Goal: Communication & Community: Connect with others

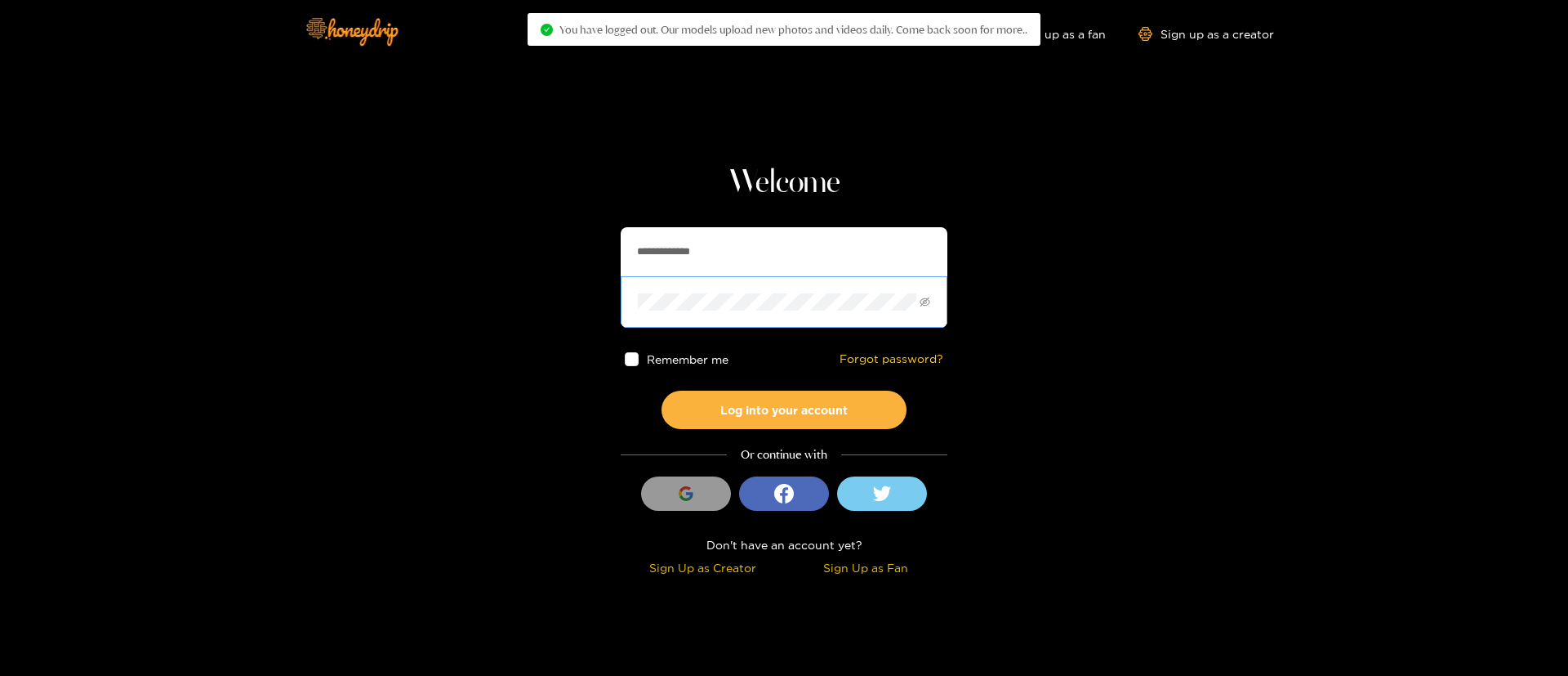
click at [703, 291] on span at bounding box center [784, 301] width 327 height 50
click at [703, 263] on input "**********" at bounding box center [784, 251] width 327 height 49
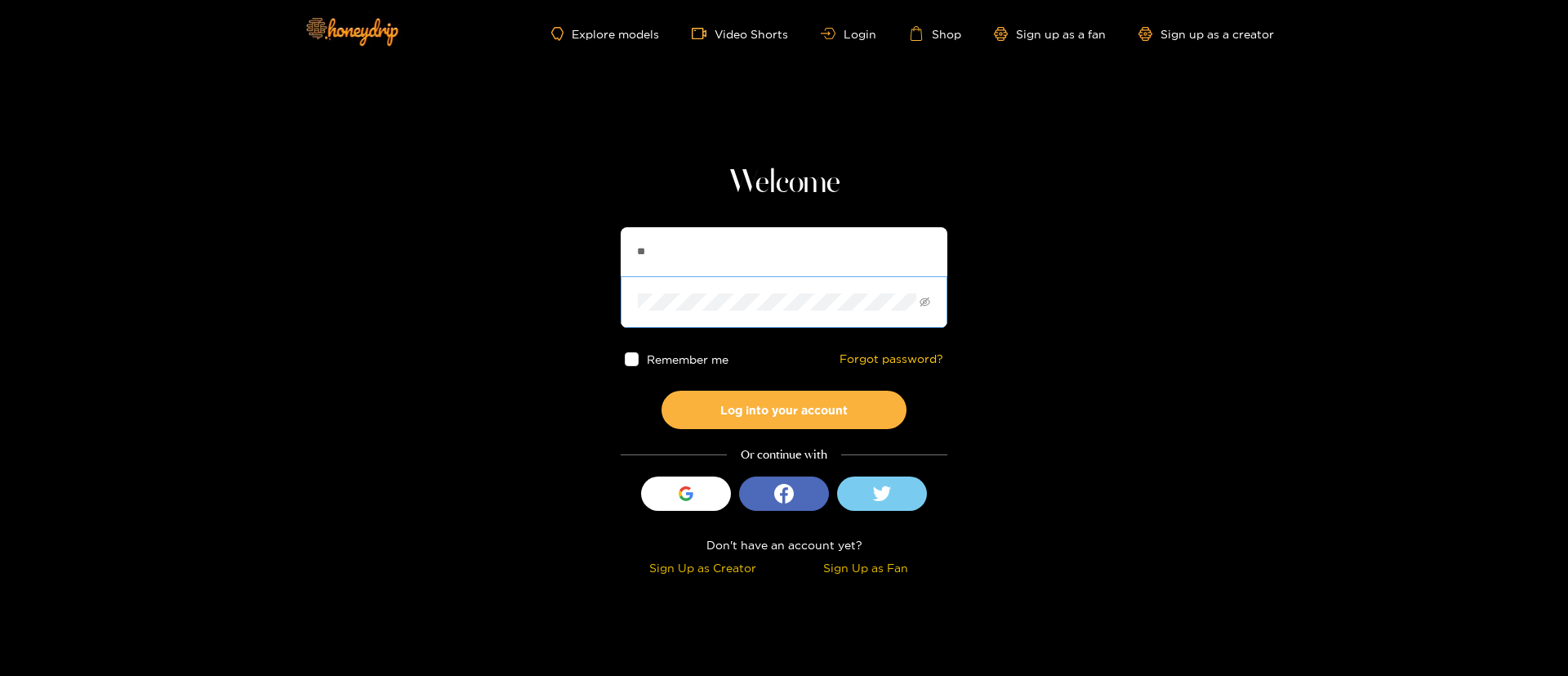
type input "**********"
click at [766, 406] on button "Log into your account" at bounding box center [784, 409] width 245 height 38
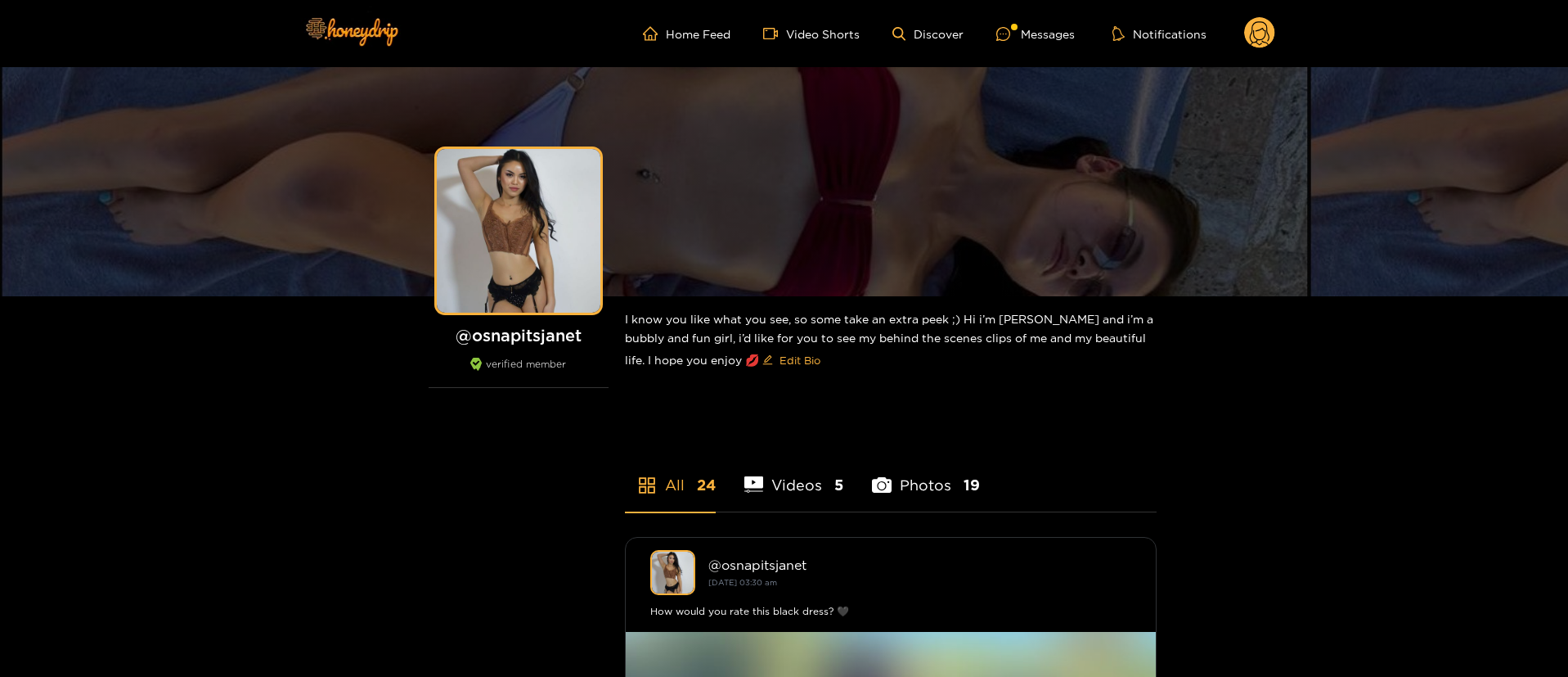
click at [1030, 47] on ul "Home Feed Video Shorts Discover Messages Notifications" at bounding box center [958, 33] width 632 height 33
click at [1025, 26] on div "Messages" at bounding box center [1035, 34] width 78 height 19
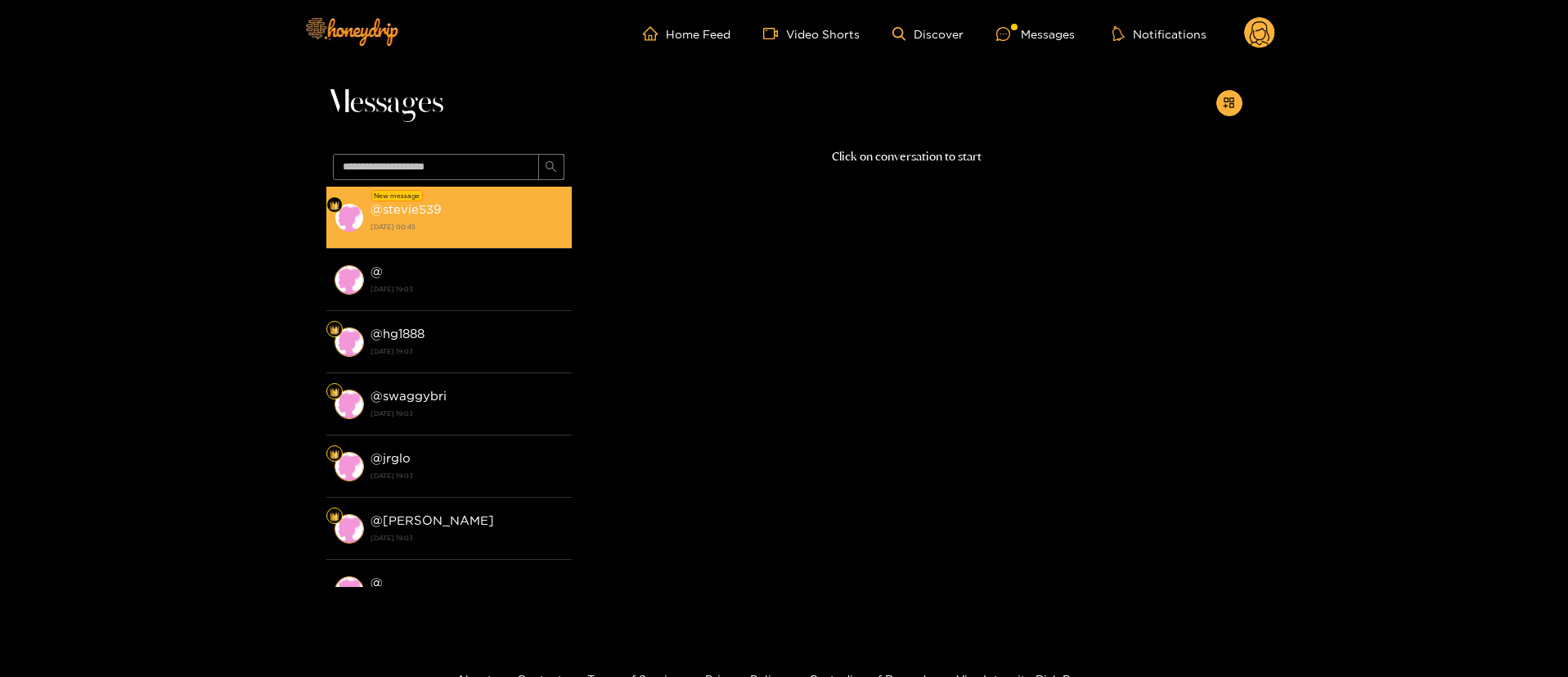
click at [503, 225] on strong "[DATE] 00:45" at bounding box center [466, 227] width 193 height 15
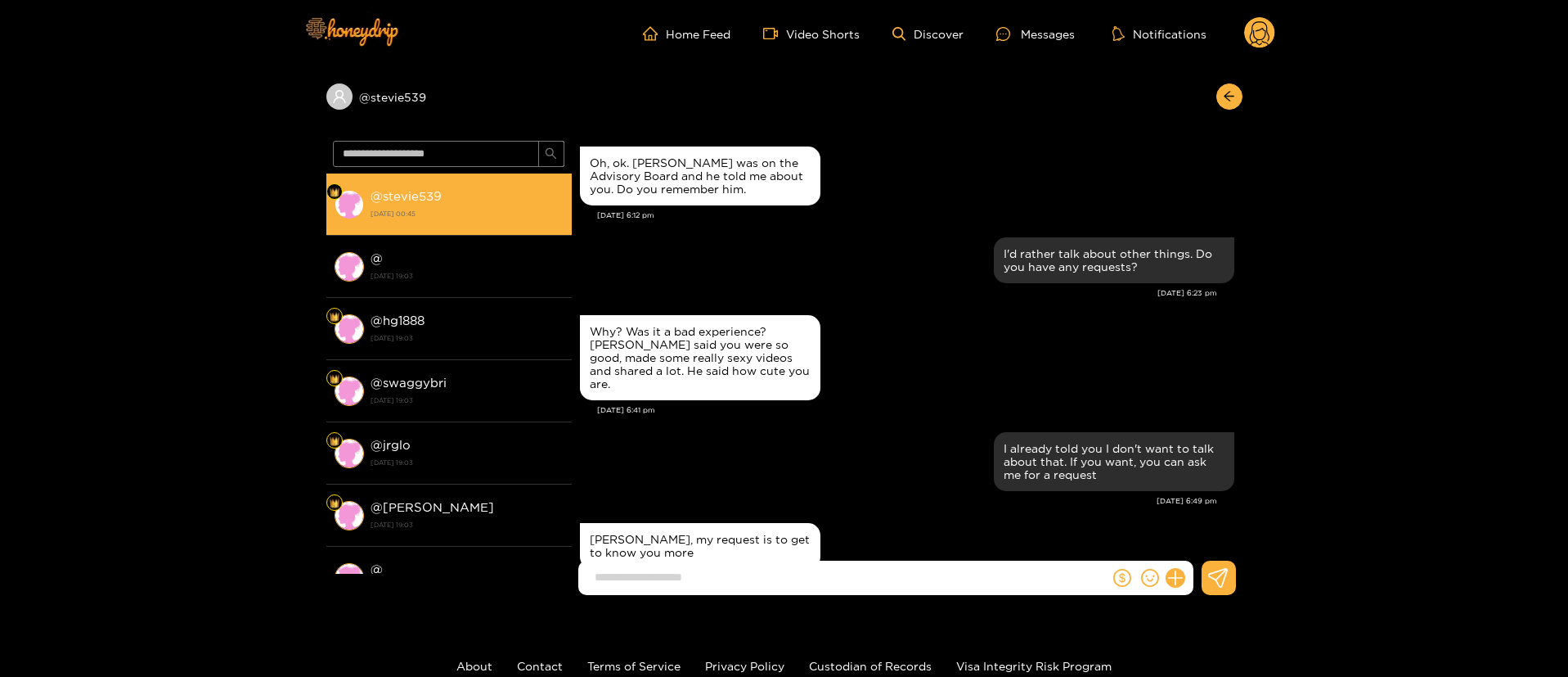
scroll to position [1598, 0]
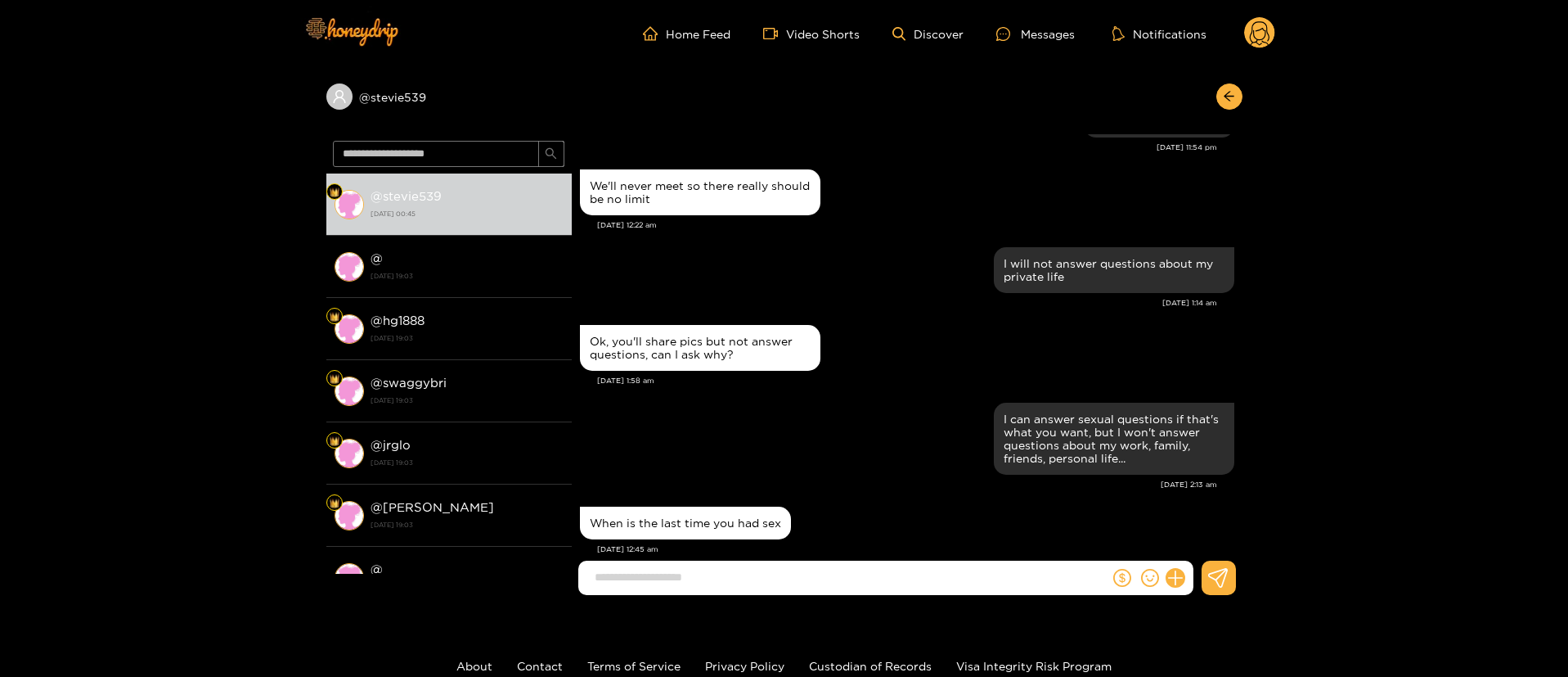
click at [875, 514] on div "When is the last time you had sex" at bounding box center [906, 523] width 654 height 41
click at [692, 565] on input at bounding box center [848, 577] width 523 height 27
click at [1125, 593] on div at bounding box center [1152, 577] width 84 height 34
click at [1125, 580] on icon "dollar" at bounding box center [1121, 577] width 18 height 18
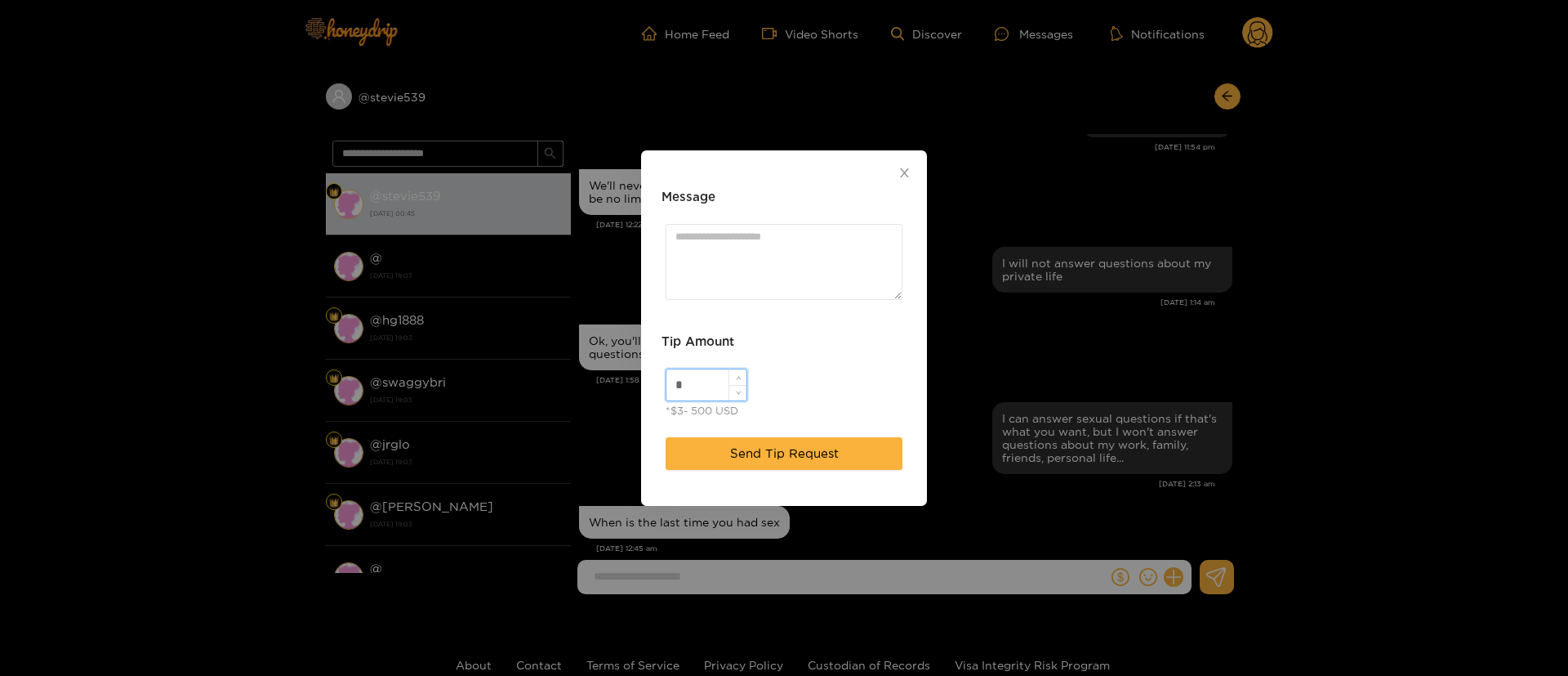
click at [701, 389] on input "*" at bounding box center [706, 384] width 80 height 31
type input "**"
click at [745, 444] on span "Send Tip Request" at bounding box center [784, 453] width 109 height 20
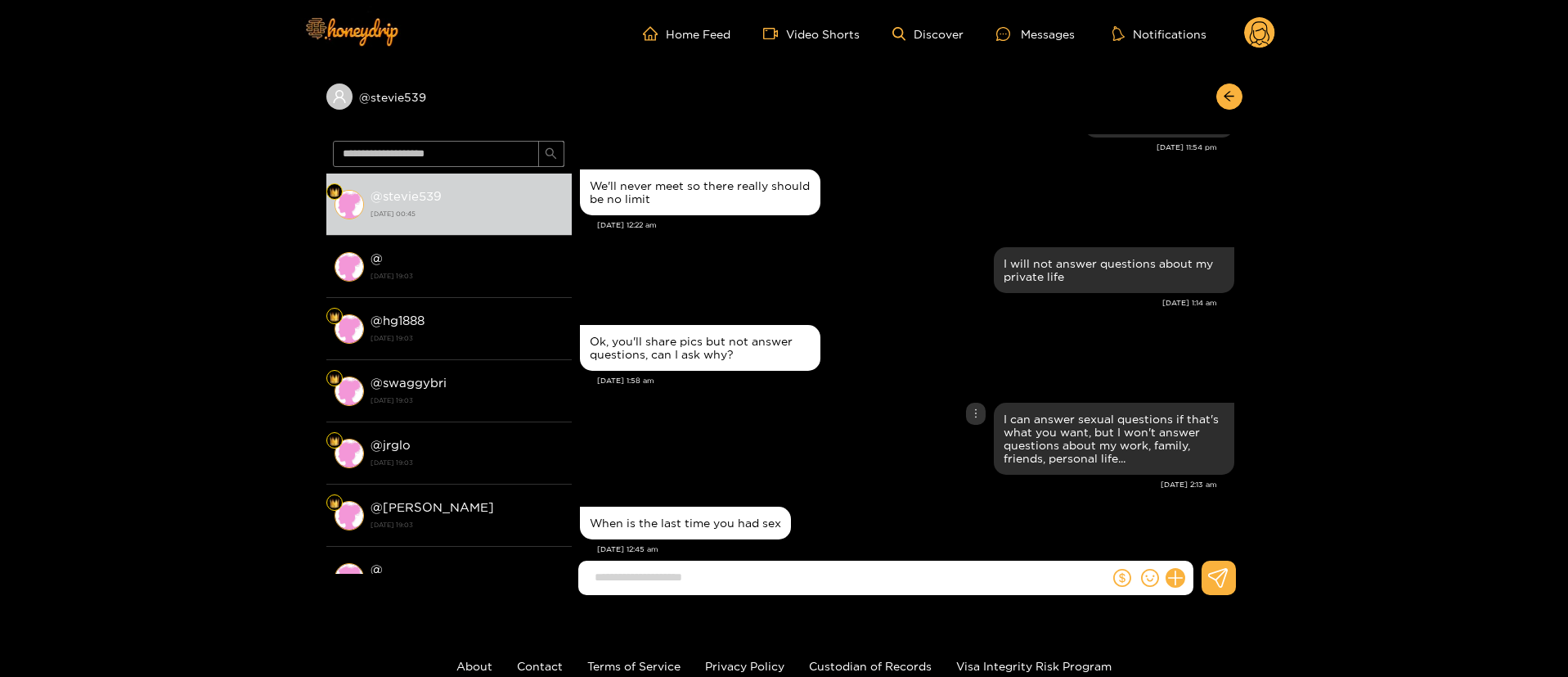
scroll to position [1679, 0]
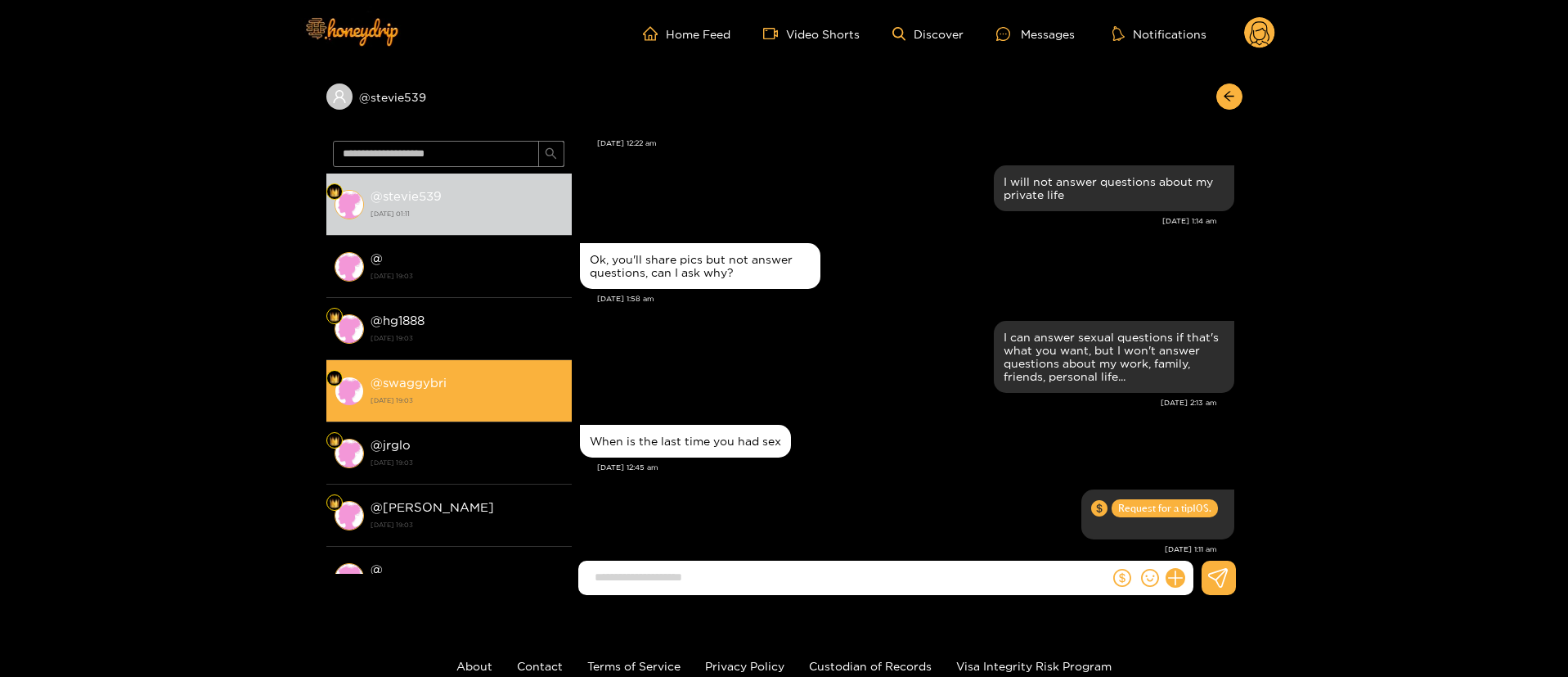
click at [451, 361] on li "@ swaggybri [DATE] 19:03" at bounding box center [449, 391] width 246 height 62
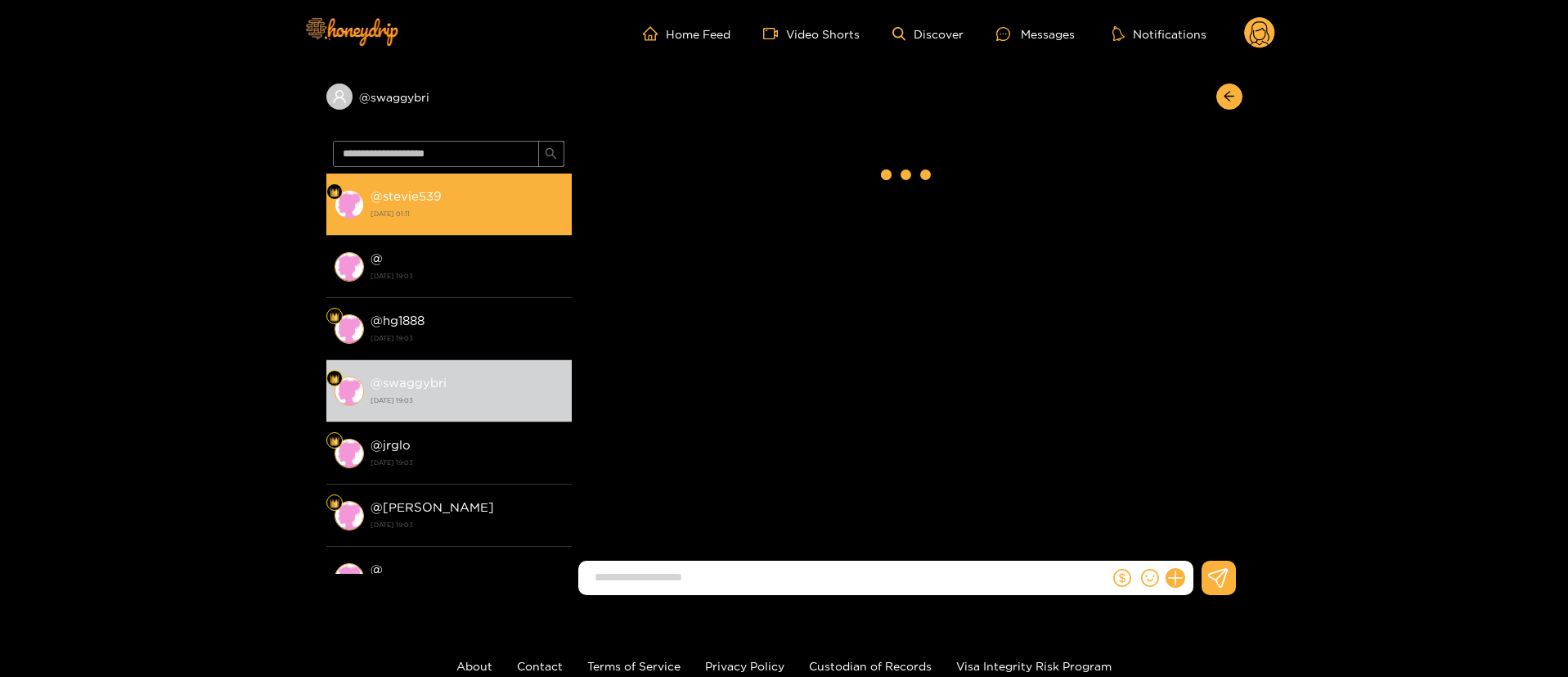
click at [474, 210] on strong "[DATE] 01:11" at bounding box center [466, 213] width 193 height 15
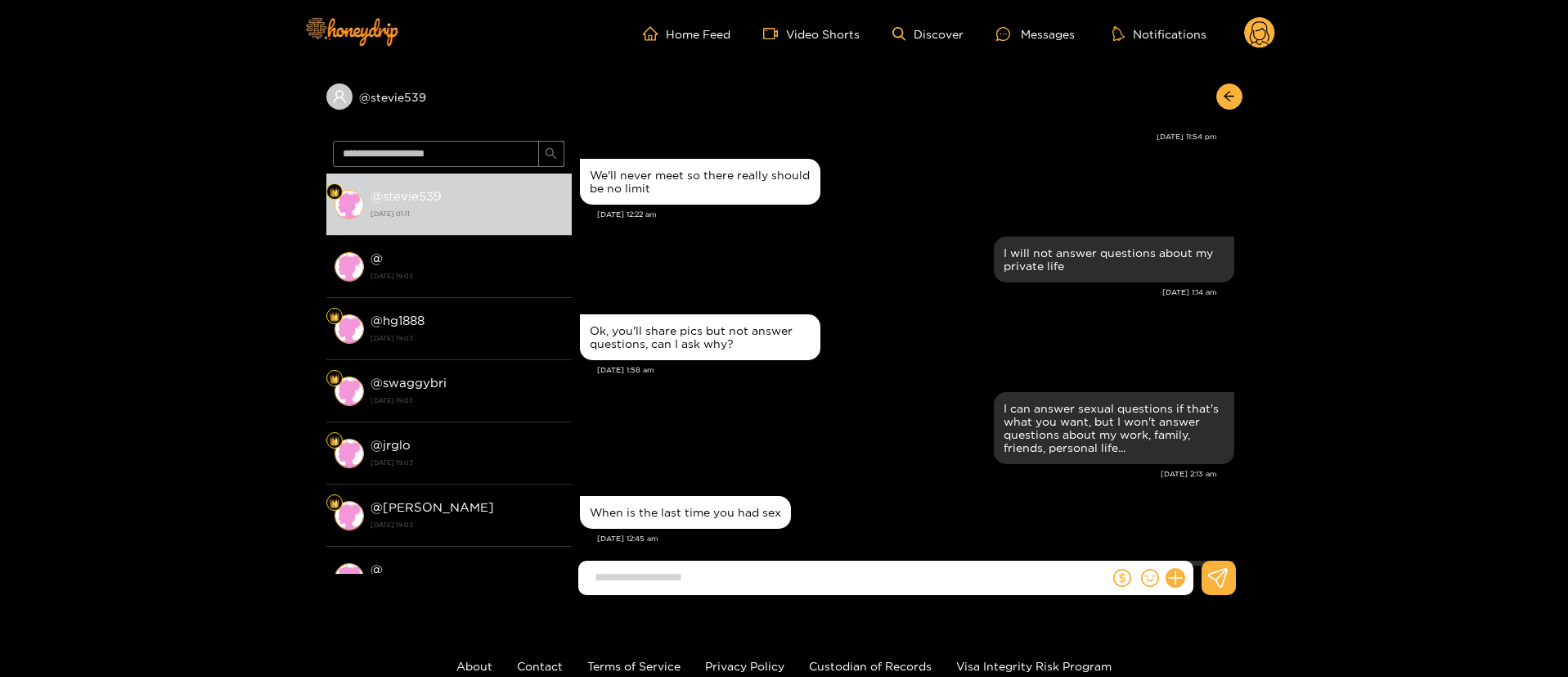
scroll to position [1751, 0]
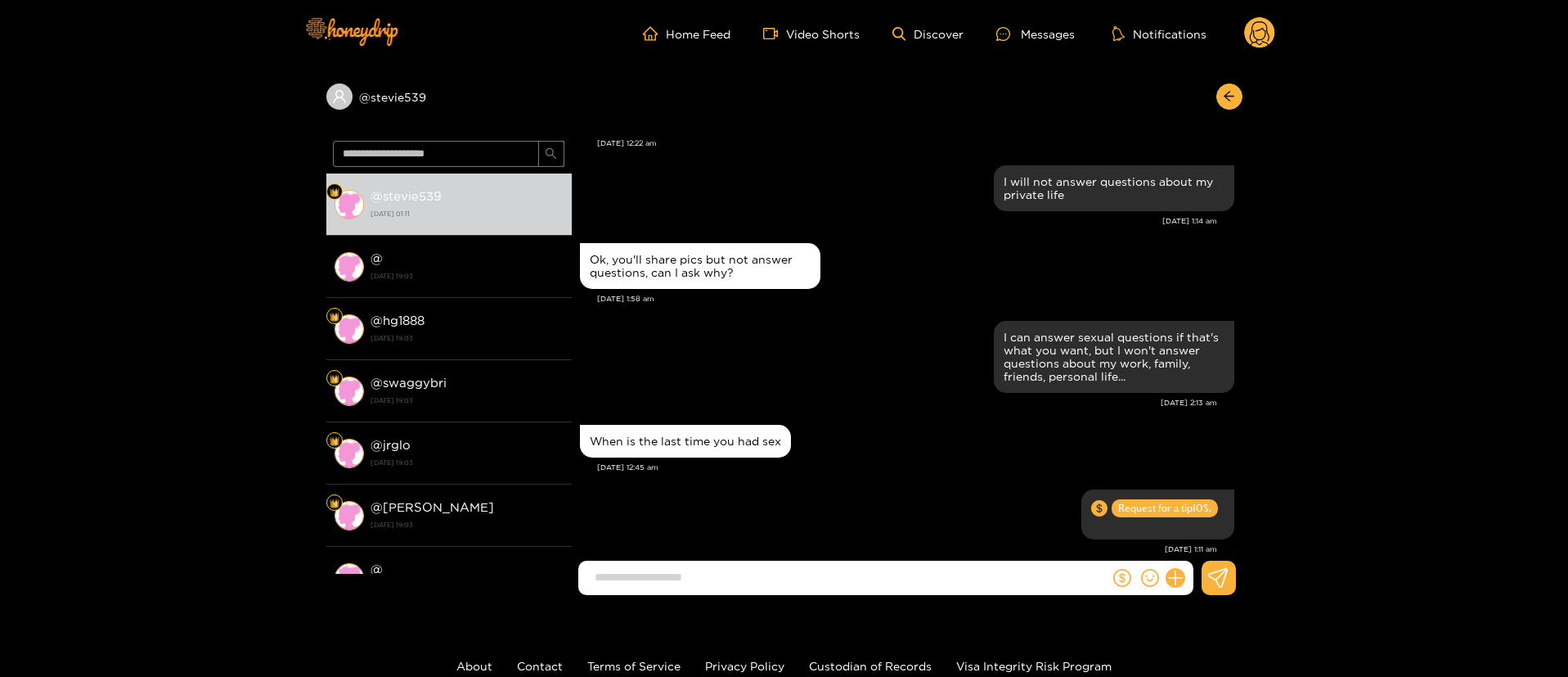
click at [1270, 22] on circle at bounding box center [1259, 32] width 31 height 31
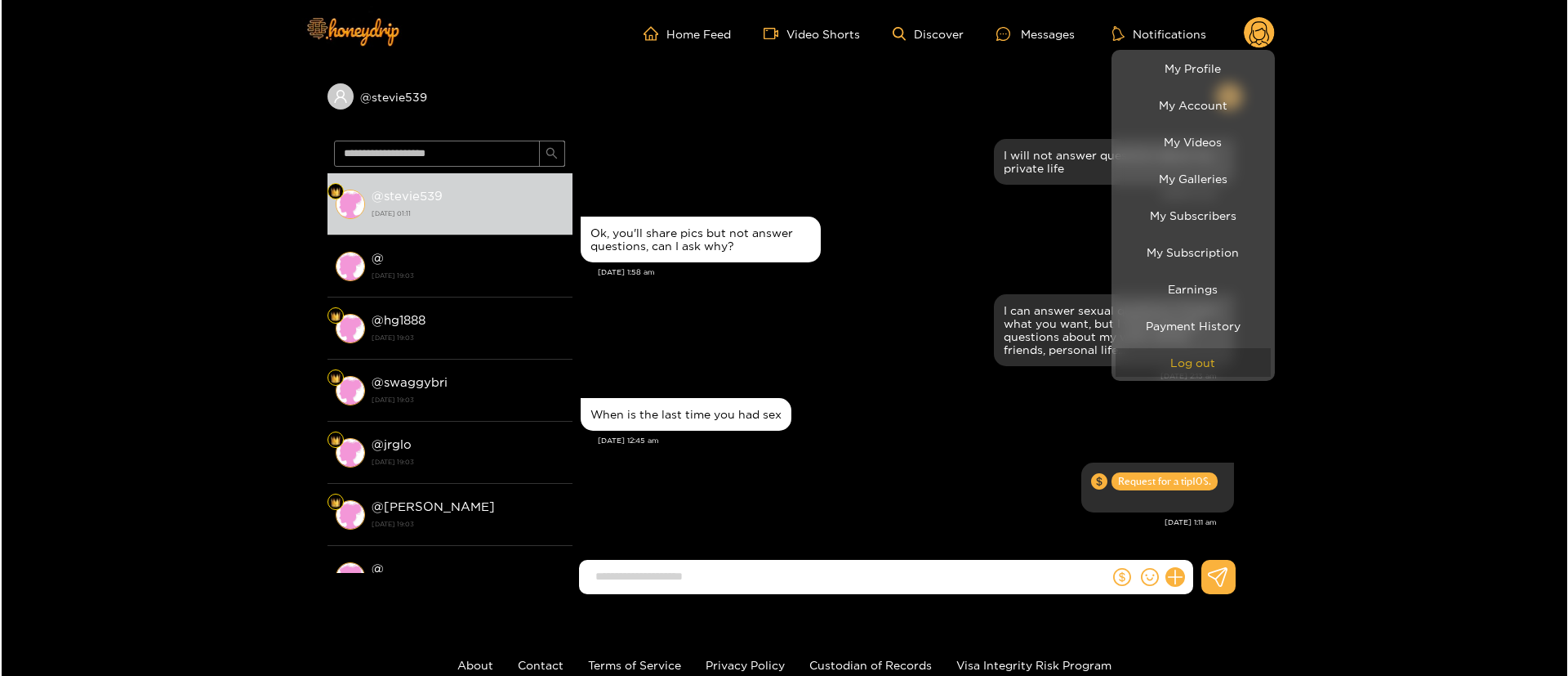
scroll to position [1586, 0]
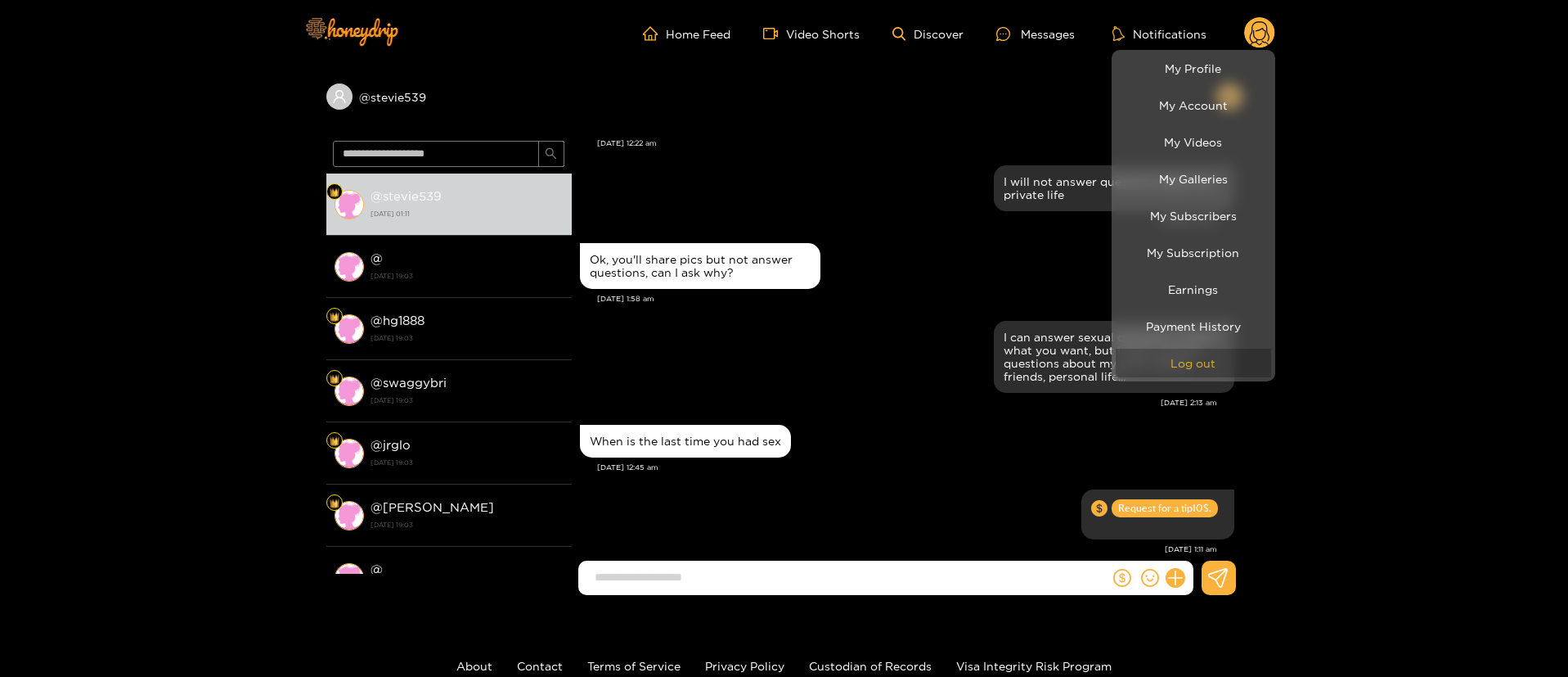
click at [1157, 359] on button "Log out" at bounding box center [1193, 362] width 155 height 29
